Goal: Find contact information: Find contact information

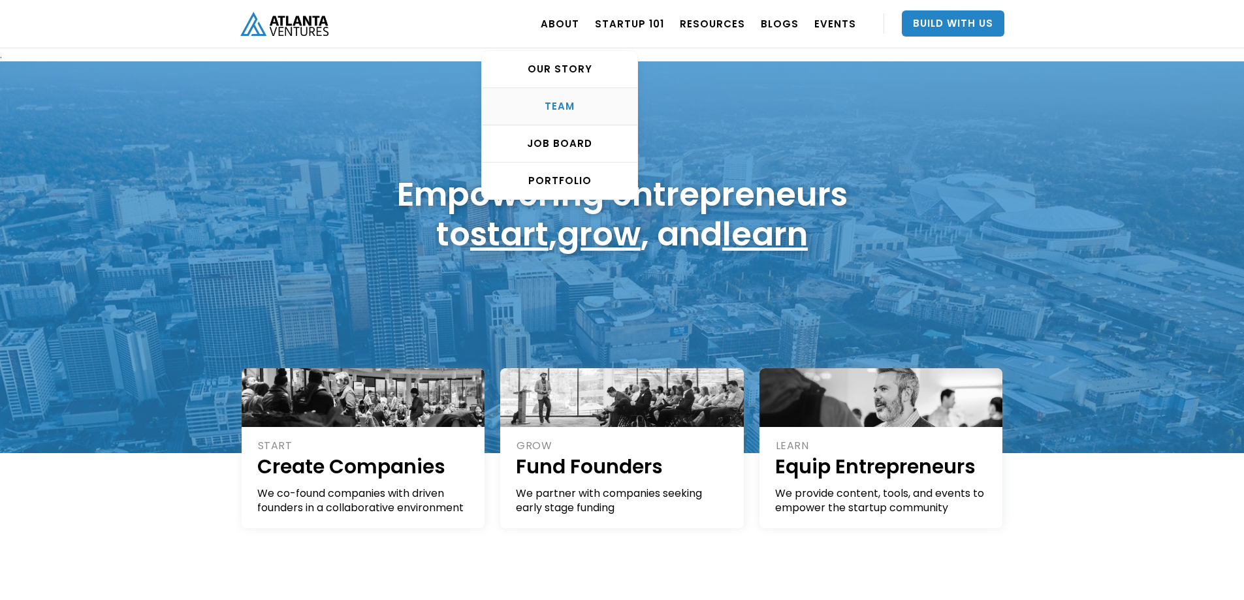
click at [564, 102] on div "TEAM" at bounding box center [559, 106] width 155 height 13
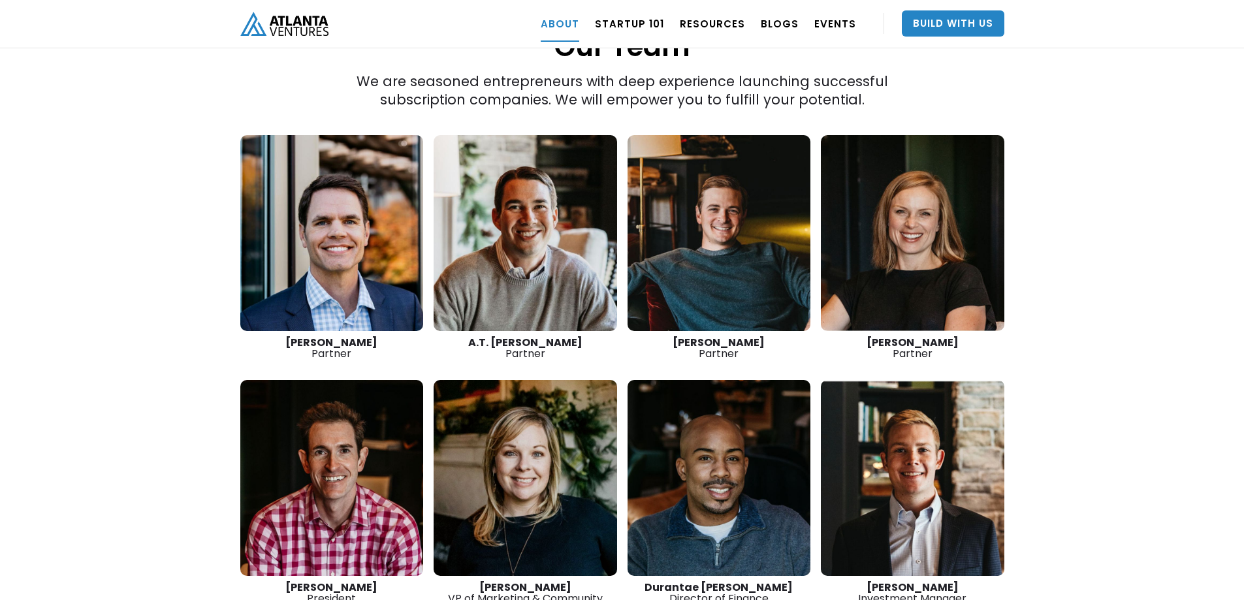
scroll to position [1849, 0]
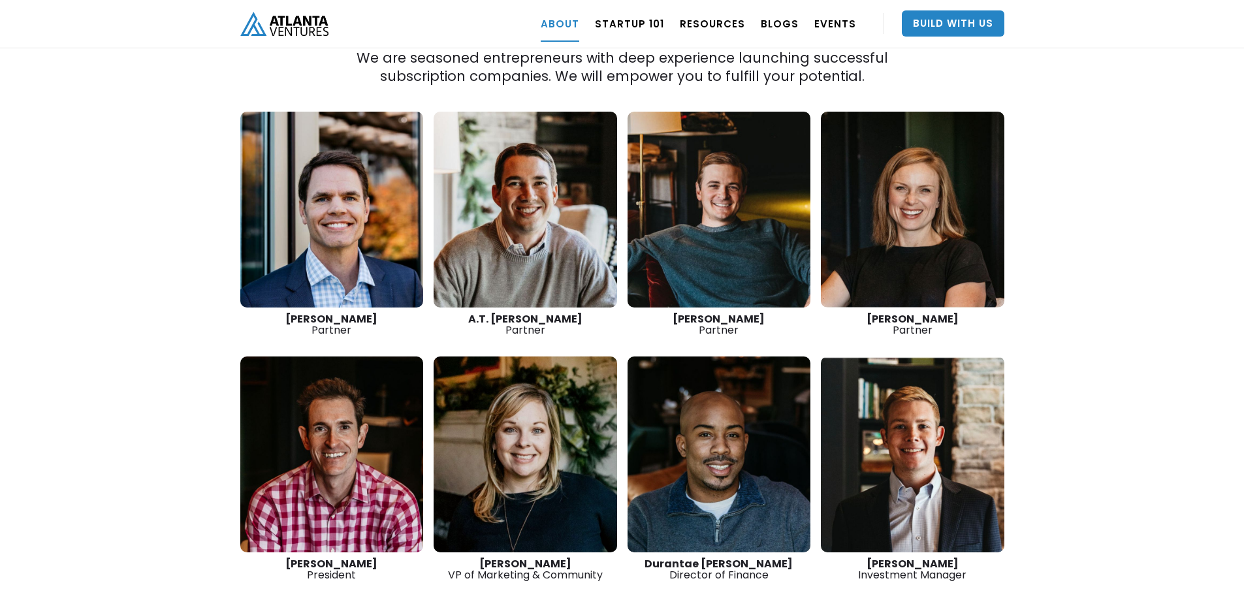
click at [718, 231] on link at bounding box center [720, 210] width 184 height 196
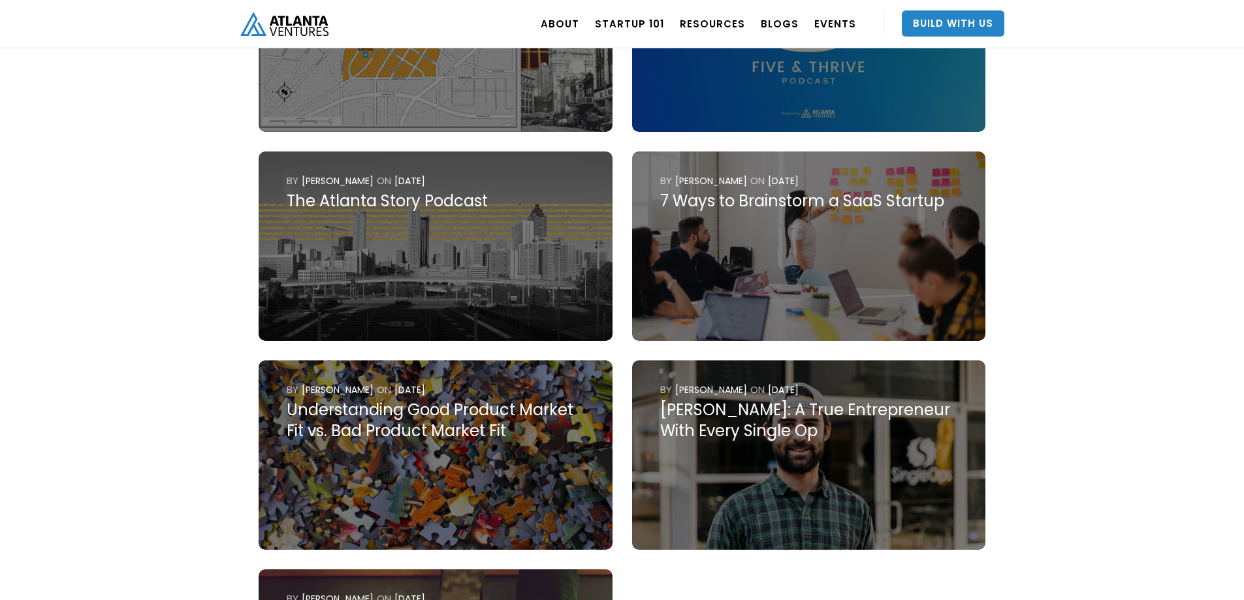
scroll to position [784, 0]
